Goal: Task Accomplishment & Management: Manage account settings

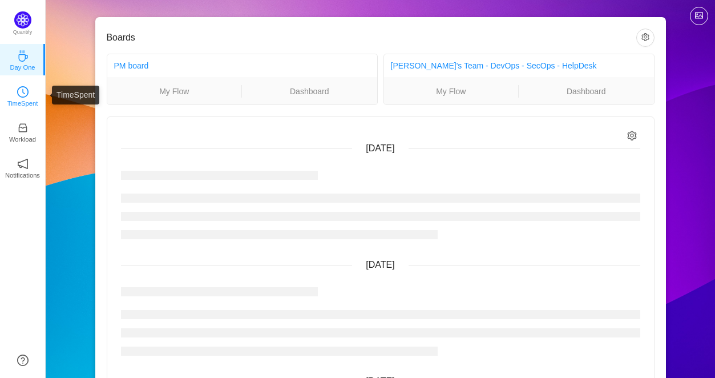
click at [17, 92] on link "TimeSpent" at bounding box center [22, 95] width 11 height 11
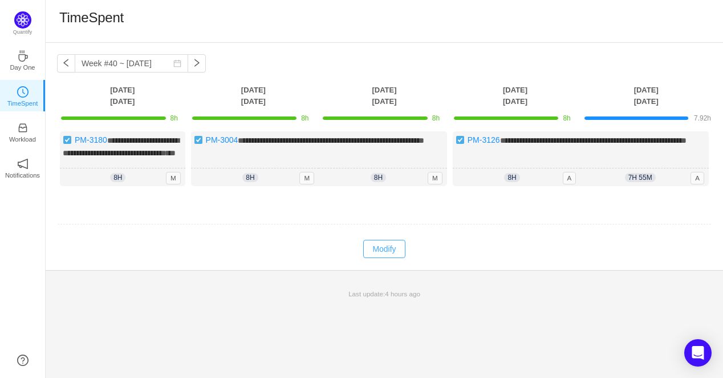
click at [395, 258] on button "Modify" at bounding box center [384, 249] width 42 height 18
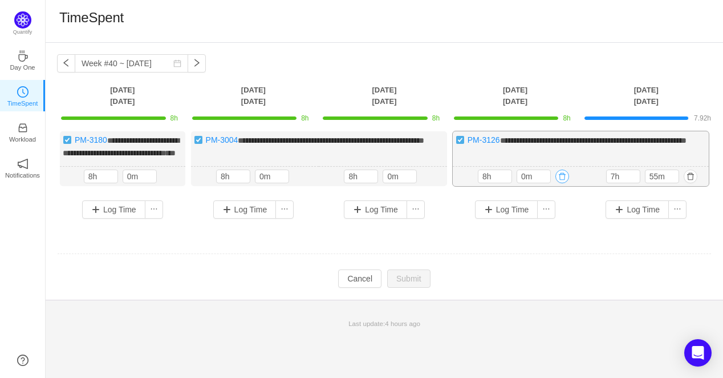
click at [564, 183] on button "button" at bounding box center [563, 176] width 14 height 14
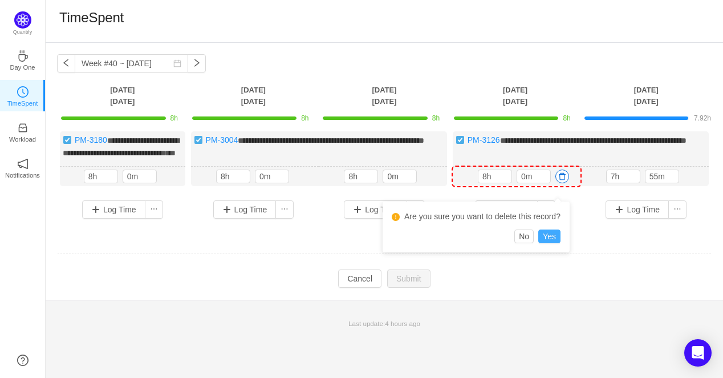
click at [547, 234] on button "Yes" at bounding box center [549, 236] width 22 height 14
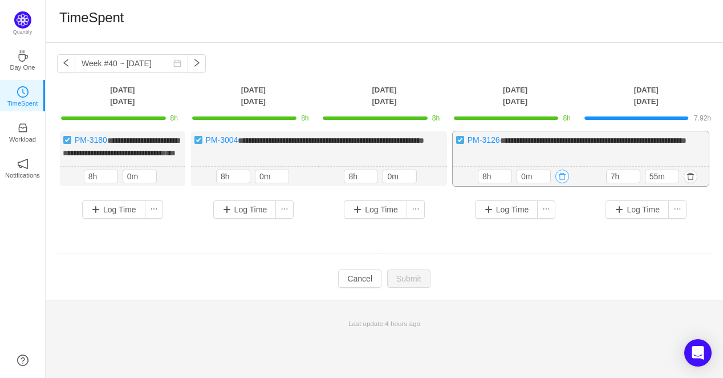
click at [566, 183] on button "button" at bounding box center [563, 176] width 14 height 14
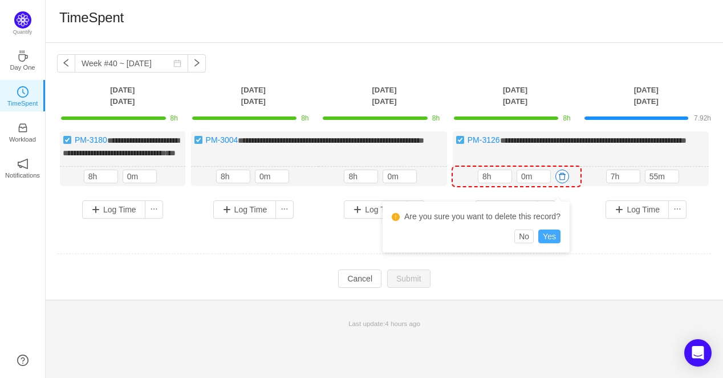
click at [554, 233] on button "Yes" at bounding box center [549, 236] width 22 height 14
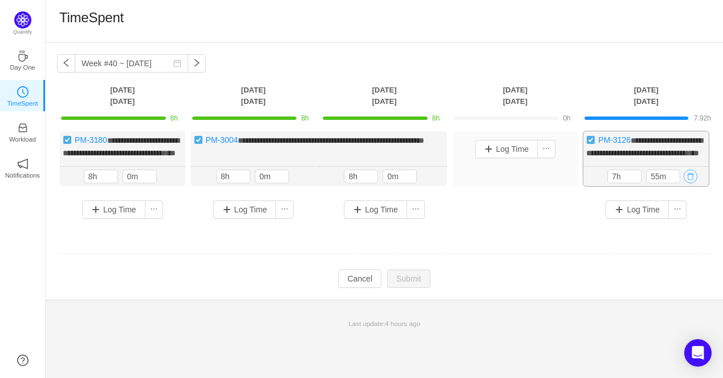
click at [688, 183] on button "button" at bounding box center [691, 176] width 14 height 14
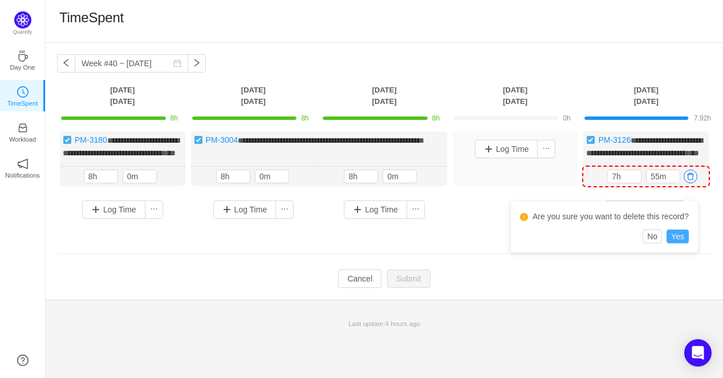
click at [682, 235] on button "Yes" at bounding box center [678, 236] width 22 height 14
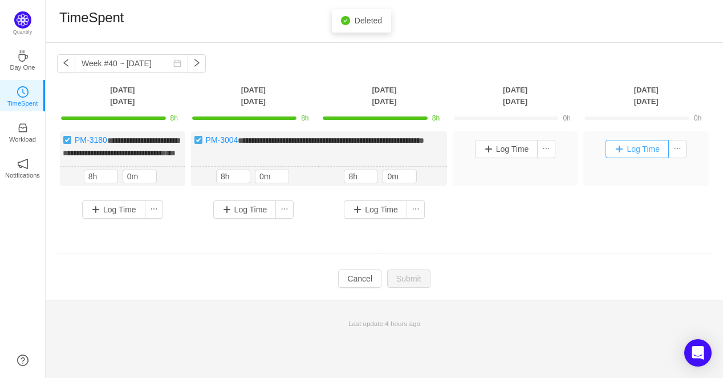
click at [630, 144] on button "Log Time" at bounding box center [637, 149] width 63 height 18
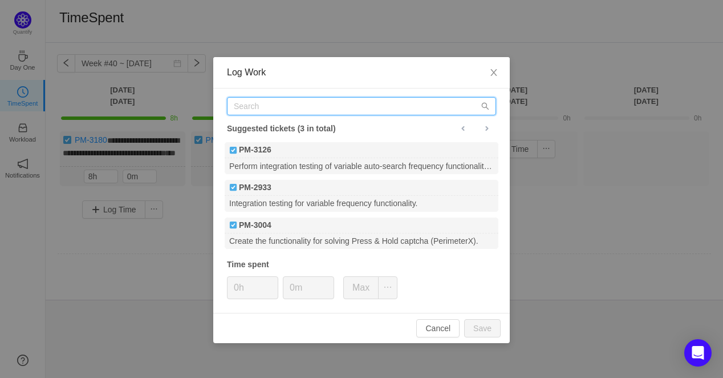
click at [270, 112] on input "text" at bounding box center [361, 106] width 269 height 18
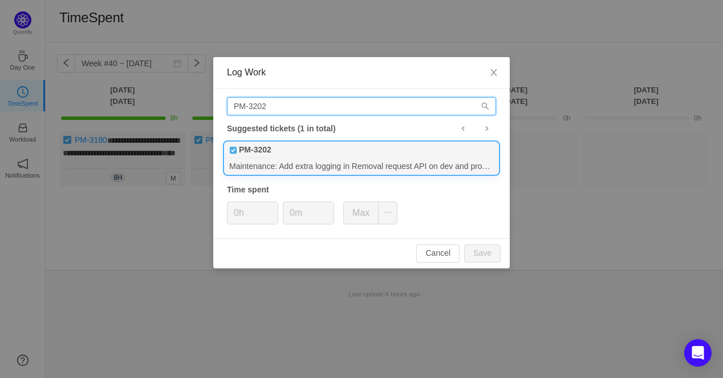
type input "PM-3202"
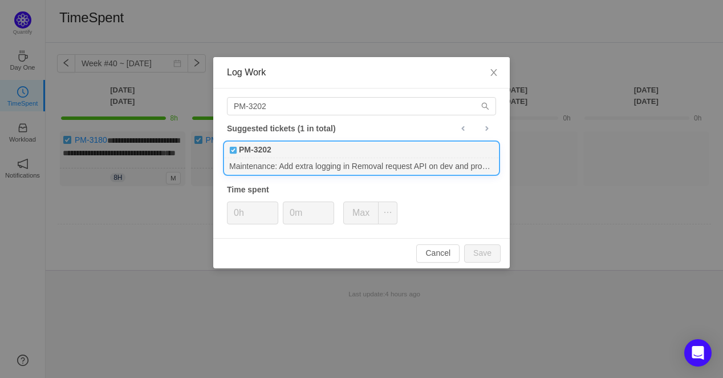
click at [301, 155] on div "PM-3202" at bounding box center [362, 150] width 274 height 16
click at [238, 213] on input "0h" at bounding box center [253, 213] width 50 height 22
click at [356, 213] on button "Max" at bounding box center [360, 212] width 35 height 23
click at [484, 253] on button "Save" at bounding box center [482, 253] width 37 height 18
type input "0h"
